Goal: Transaction & Acquisition: Purchase product/service

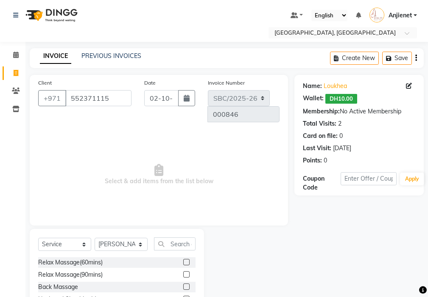
select select "service"
click at [185, 238] on input "text" at bounding box center [175, 244] width 42 height 13
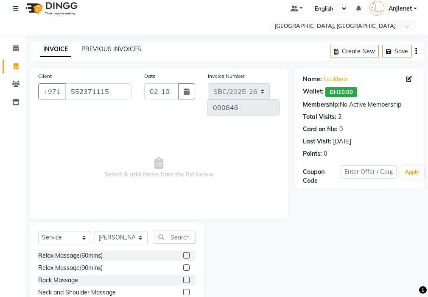
scroll to position [7, 0]
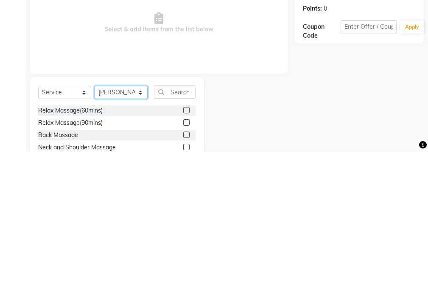
click at [124, 231] on select "Select Stylist Anjienet [PERSON_NAME] marry Mawieh [PERSON_NAME] [PERSON_NAME]" at bounding box center [120, 237] width 53 height 13
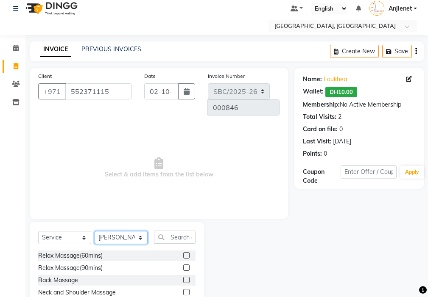
select select "18405"
click at [94, 231] on select "Select Stylist Anjienet [PERSON_NAME] marry Mawieh [PERSON_NAME] [PERSON_NAME]" at bounding box center [120, 237] width 53 height 13
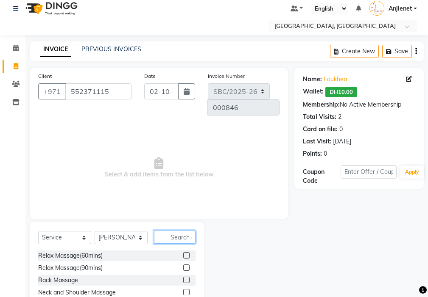
click at [181, 231] on input "text" at bounding box center [175, 237] width 42 height 13
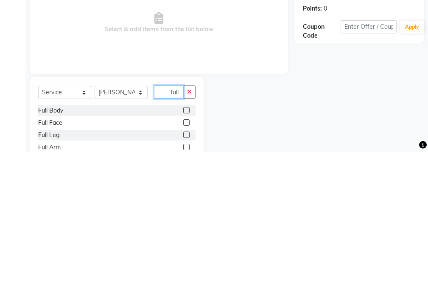
type input "full"
click at [187, 289] on label at bounding box center [186, 292] width 6 height 6
click at [187, 290] on input "checkbox" at bounding box center [186, 293] width 6 height 6
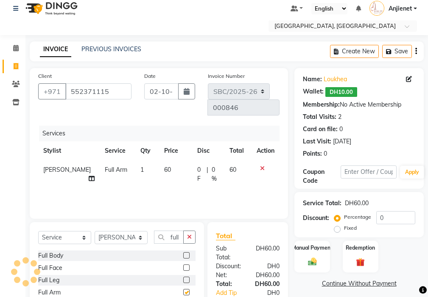
checkbox input "false"
click at [191, 234] on icon "button" at bounding box center [189, 237] width 5 height 6
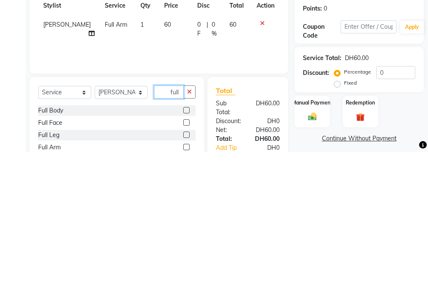
type input "full"
click at [188, 277] on label at bounding box center [186, 280] width 6 height 6
click at [188, 278] on input "checkbox" at bounding box center [186, 281] width 6 height 6
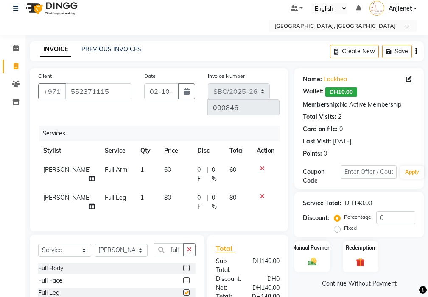
checkbox input "false"
click at [187, 278] on label at bounding box center [186, 281] width 6 height 6
click at [187, 278] on input "checkbox" at bounding box center [186, 281] width 6 height 6
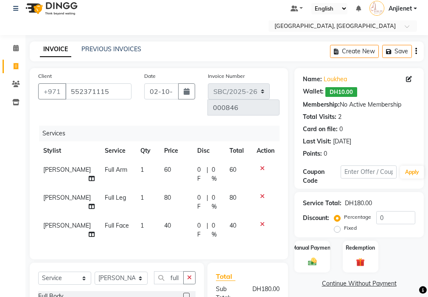
checkbox input "false"
click at [190, 275] on icon "button" at bounding box center [189, 278] width 5 height 6
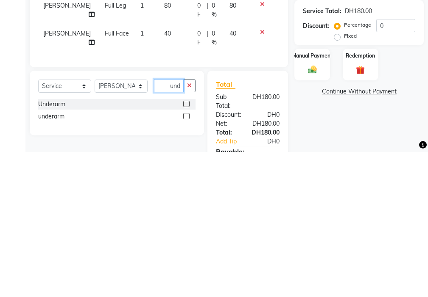
scroll to position [0, 4]
type input "unde"
click at [187, 246] on label at bounding box center [186, 249] width 6 height 6
click at [187, 247] on input "checkbox" at bounding box center [186, 250] width 6 height 6
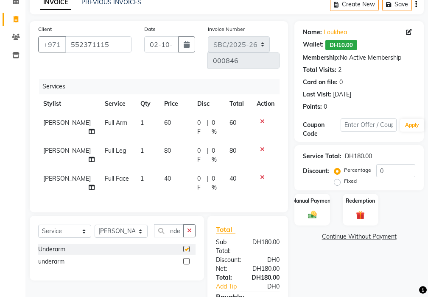
scroll to position [0, 0]
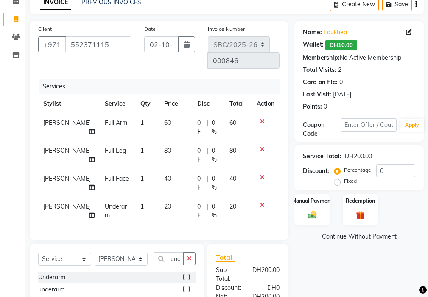
checkbox input "false"
click at [128, 253] on select "Select Stylist Anjienet [PERSON_NAME] marry Mawieh [PERSON_NAME] [PERSON_NAME]" at bounding box center [120, 259] width 53 height 13
select select "85111"
click at [94, 253] on select "Select Stylist Anjienet [PERSON_NAME] marry Mawieh [PERSON_NAME] [PERSON_NAME]" at bounding box center [120, 259] width 53 height 13
click at [189, 256] on icon "button" at bounding box center [189, 259] width 5 height 6
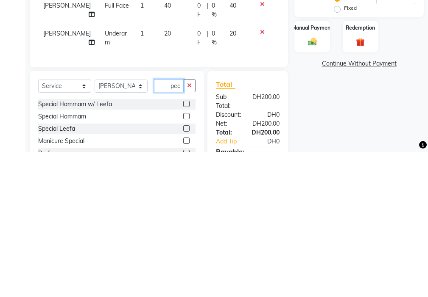
scroll to position [0, 0]
type input "ped"
click at [187, 246] on label at bounding box center [186, 249] width 6 height 6
click at [187, 247] on input "checkbox" at bounding box center [186, 250] width 6 height 6
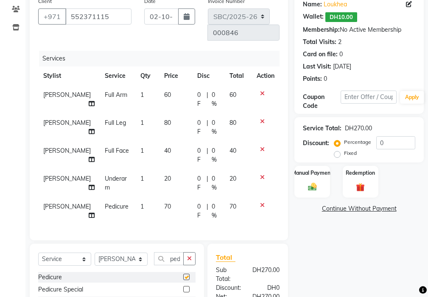
scroll to position [0, 0]
checkbox input "false"
click at [135, 253] on select "Select Stylist Anjienet [PERSON_NAME] marry Mawieh [PERSON_NAME] [PERSON_NAME]" at bounding box center [120, 259] width 53 height 13
select select "49042"
click at [94, 253] on select "Select Stylist Anjienet [PERSON_NAME] marry Mawieh [PERSON_NAME] [PERSON_NAME]" at bounding box center [120, 259] width 53 height 13
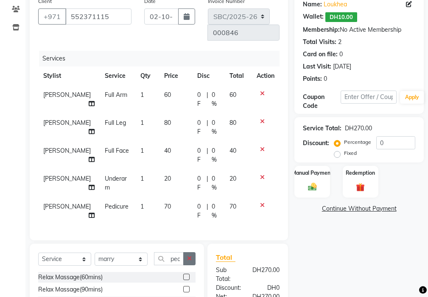
click at [192, 256] on icon "button" at bounding box center [189, 259] width 5 height 6
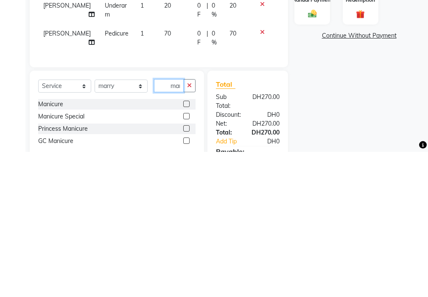
scroll to position [0, 2]
type input "man"
click at [187, 246] on label at bounding box center [186, 249] width 6 height 6
click at [187, 247] on input "checkbox" at bounding box center [186, 250] width 6 height 6
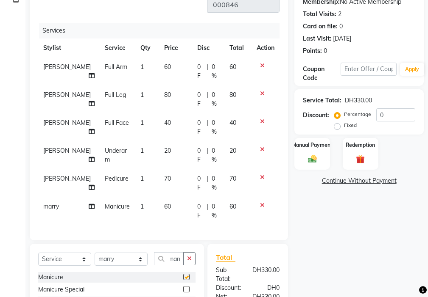
scroll to position [0, 0]
checkbox input "false"
click at [312, 154] on img at bounding box center [312, 159] width 14 height 10
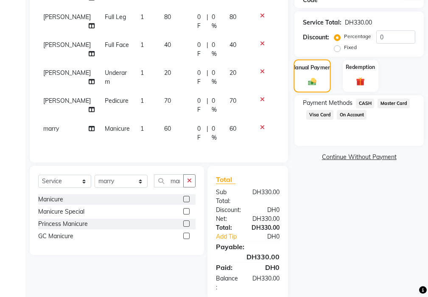
scroll to position [190, 0]
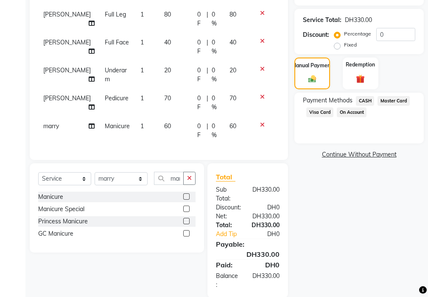
click at [320, 114] on span "Visa Card" at bounding box center [319, 113] width 27 height 10
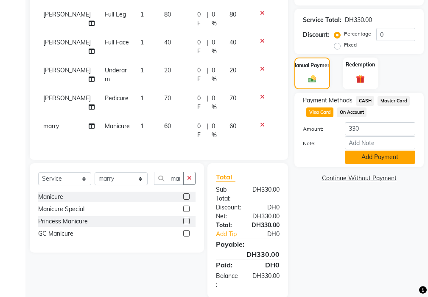
click at [377, 158] on button "Add Payment" at bounding box center [379, 157] width 70 height 13
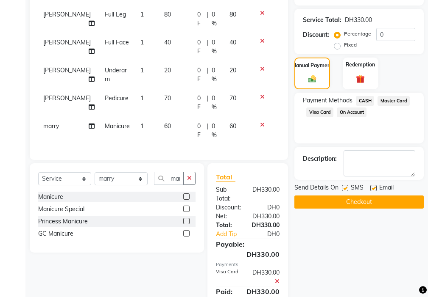
click at [345, 188] on label at bounding box center [345, 188] width 6 height 6
click at [345, 188] on input "checkbox" at bounding box center [345, 189] width 6 height 6
checkbox input "false"
click at [373, 188] on label at bounding box center [373, 188] width 6 height 6
click at [373, 188] on input "checkbox" at bounding box center [373, 189] width 6 height 6
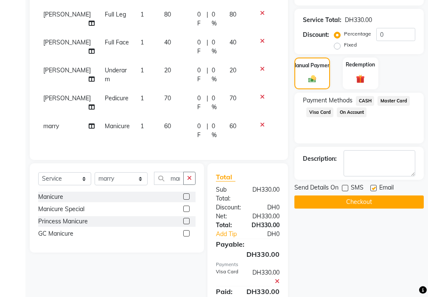
checkbox input "false"
click at [349, 206] on button "Checkout" at bounding box center [358, 202] width 129 height 13
